Goal: Transaction & Acquisition: Purchase product/service

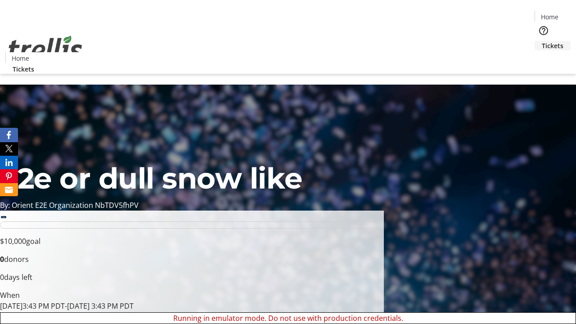
click at [542, 41] on span "Tickets" at bounding box center [553, 45] width 22 height 9
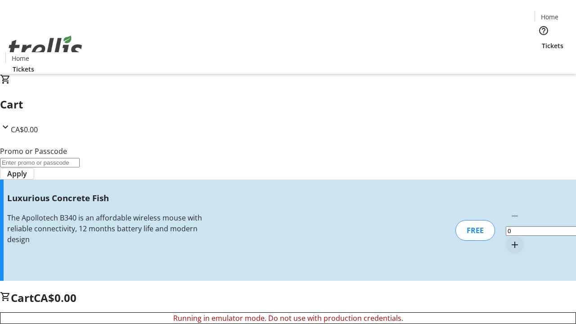
click at [509, 239] on mat-icon "Increment by one" at bounding box center [514, 244] width 11 height 11
type input "1"
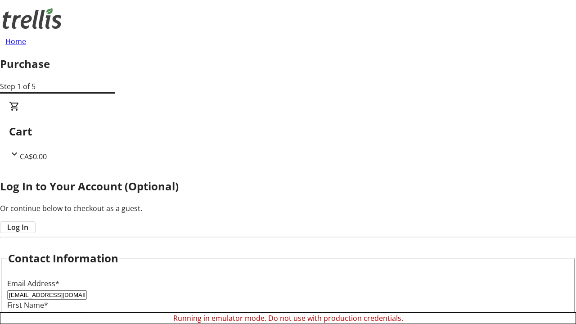
scroll to position [90, 0]
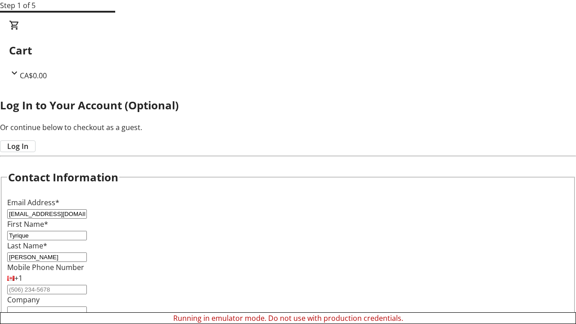
type input "[PERSON_NAME]"
